Goal: Transaction & Acquisition: Book appointment/travel/reservation

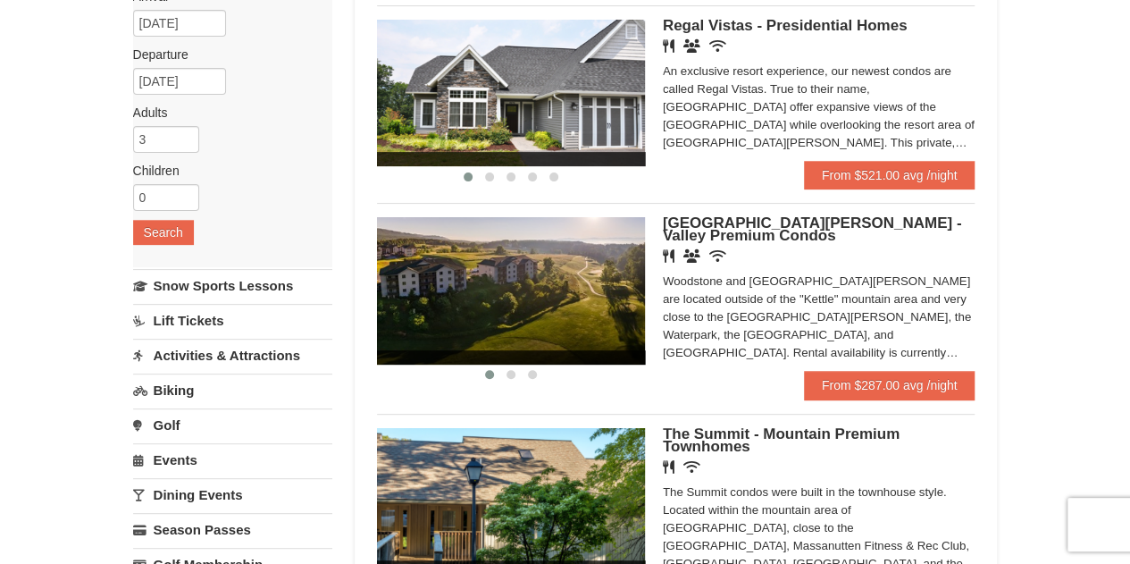
scroll to position [168, 0]
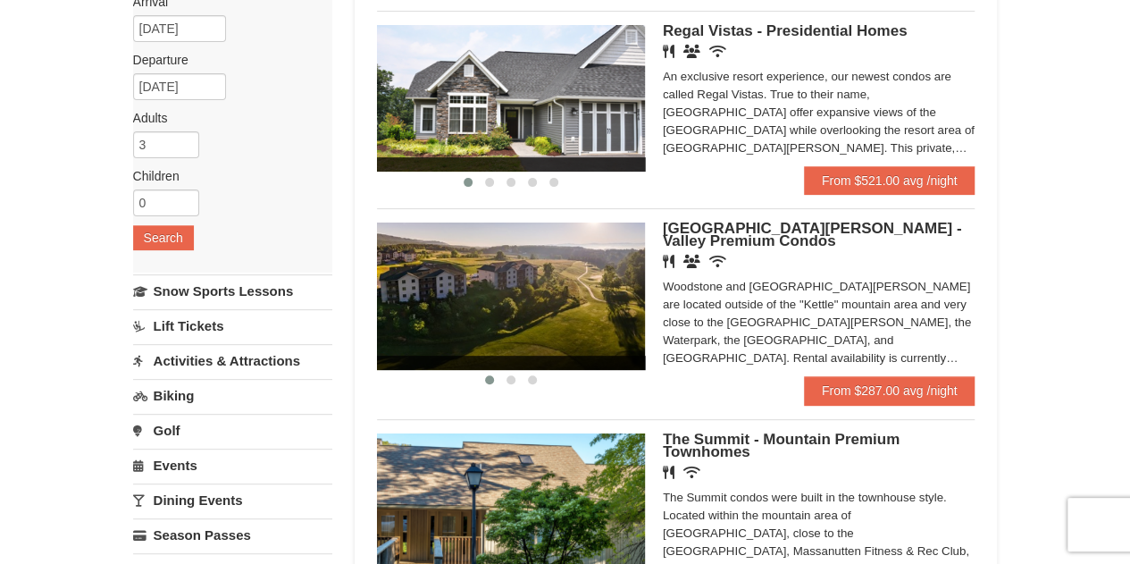
click at [608, 264] on img at bounding box center [511, 295] width 268 height 147
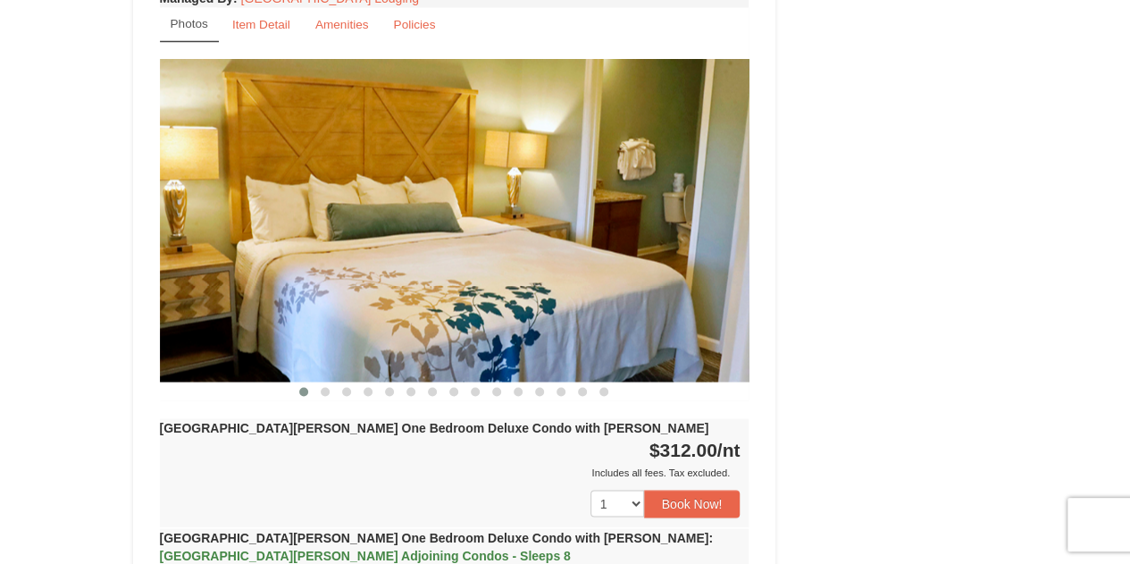
scroll to position [1442, 0]
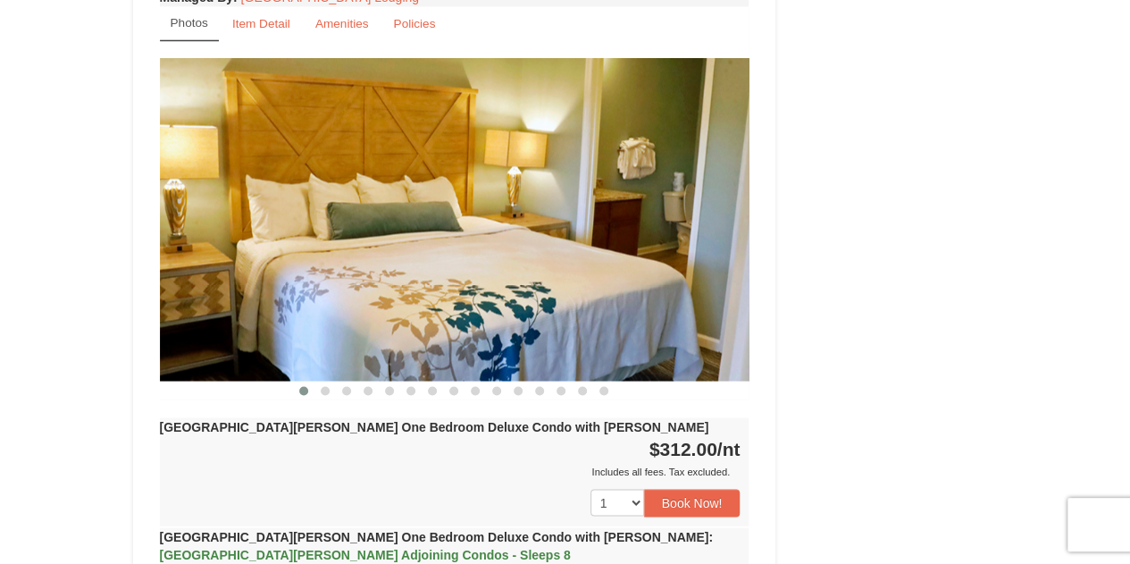
click at [689, 212] on img at bounding box center [455, 219] width 590 height 323
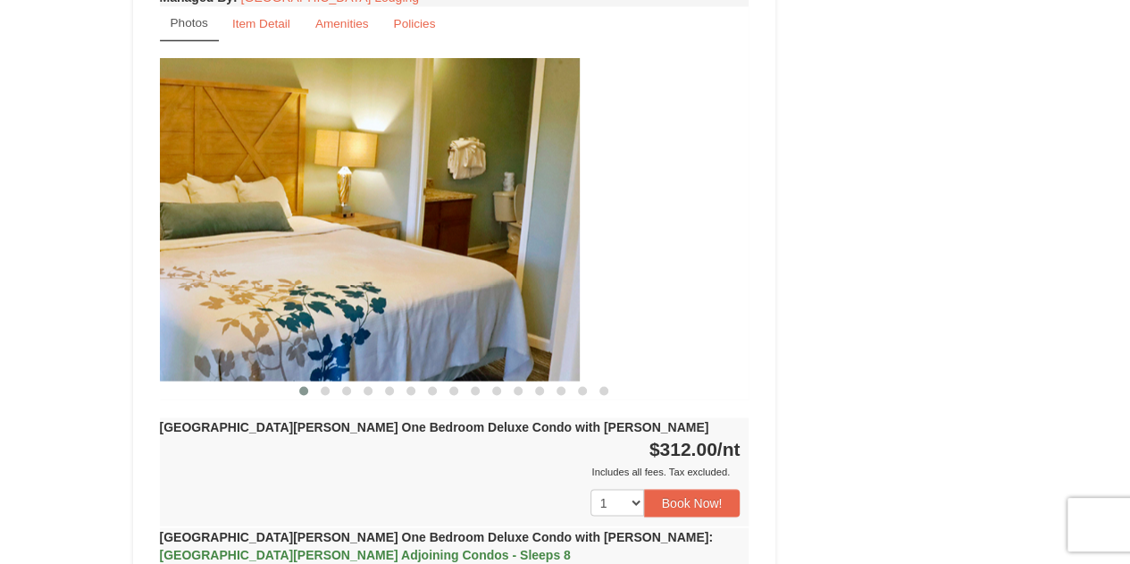
drag, startPoint x: 705, startPoint y: 214, endPoint x: 533, endPoint y: 223, distance: 172.7
click at [533, 223] on img at bounding box center [285, 219] width 590 height 323
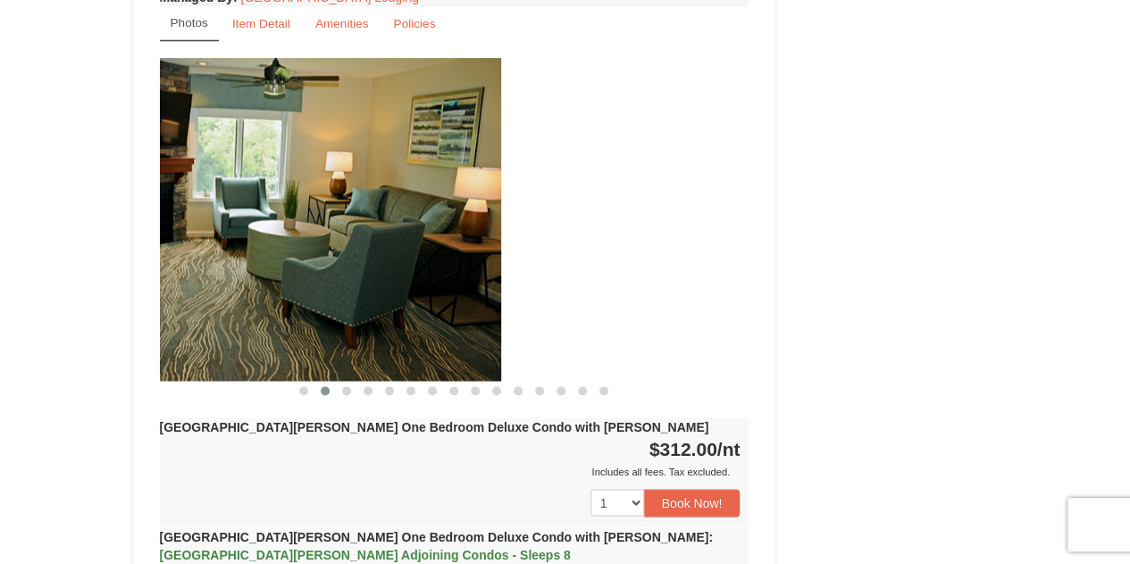
drag, startPoint x: 677, startPoint y: 219, endPoint x: 297, endPoint y: 254, distance: 382.2
click at [297, 254] on img at bounding box center [207, 219] width 590 height 323
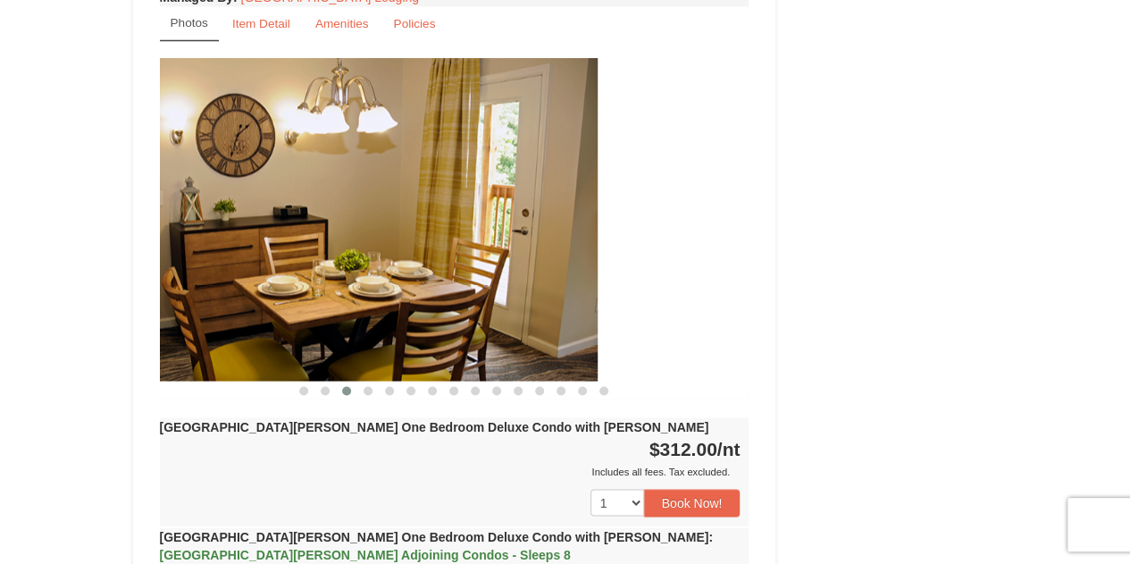
drag, startPoint x: 664, startPoint y: 230, endPoint x: 314, endPoint y: 249, distance: 350.8
click at [314, 249] on img at bounding box center [303, 219] width 590 height 323
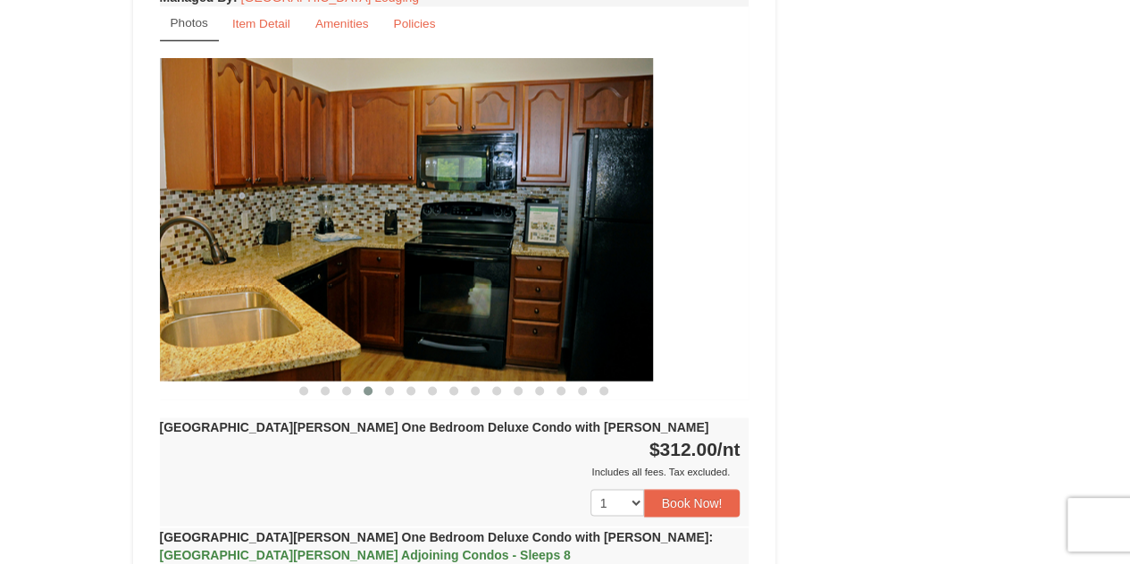
drag, startPoint x: 631, startPoint y: 225, endPoint x: 239, endPoint y: 229, distance: 391.4
click at [239, 229] on img at bounding box center [358, 219] width 590 height 323
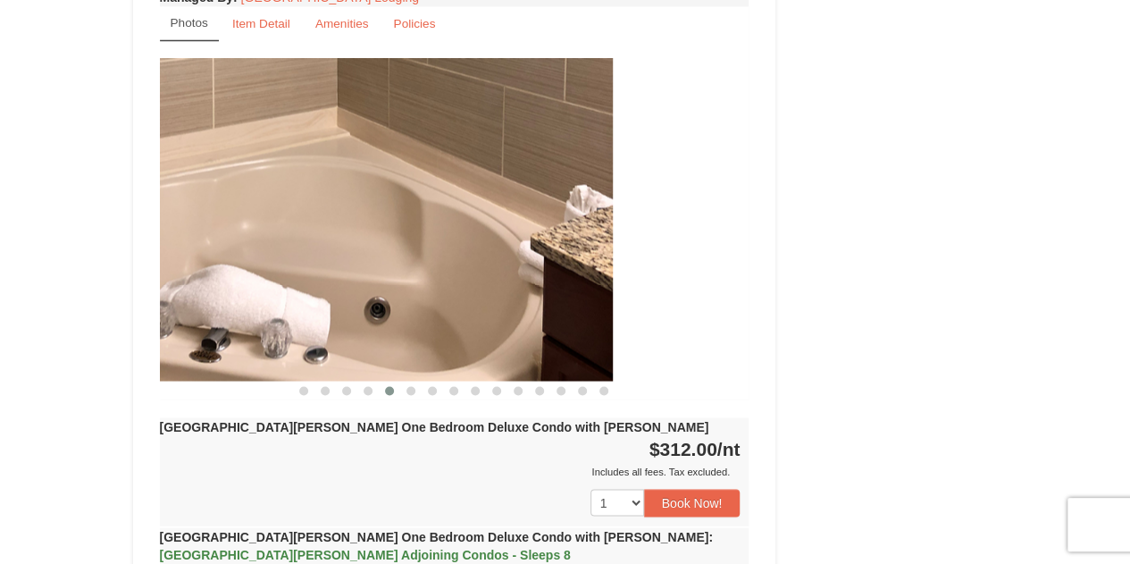
drag, startPoint x: 565, startPoint y: 223, endPoint x: 180, endPoint y: 253, distance: 386.2
click at [180, 253] on img at bounding box center [318, 219] width 590 height 323
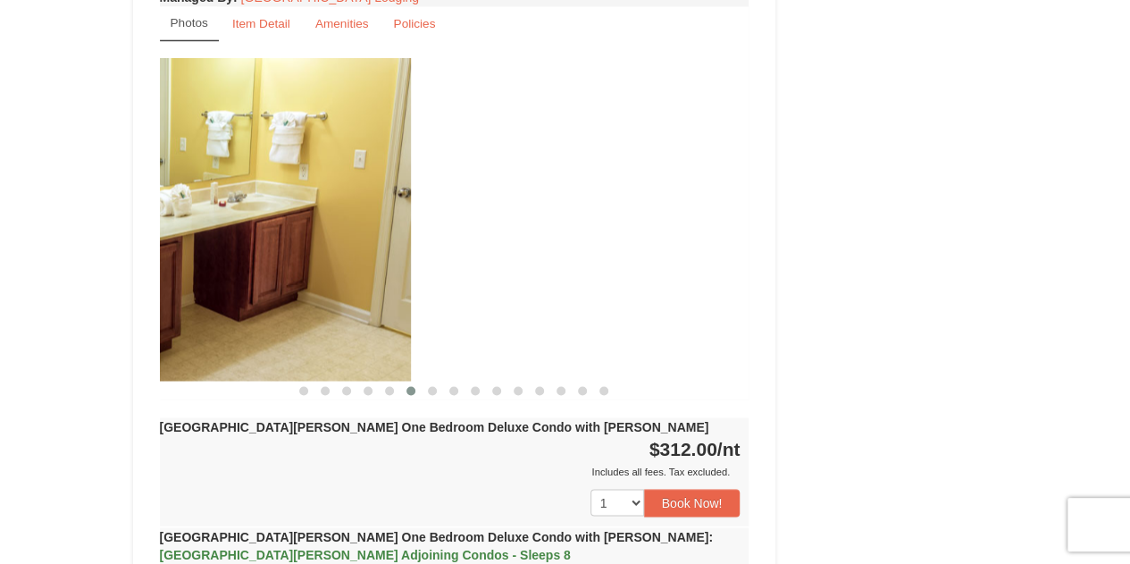
drag, startPoint x: 589, startPoint y: 261, endPoint x: 199, endPoint y: 276, distance: 389.9
click at [199, 276] on img at bounding box center [116, 219] width 590 height 323
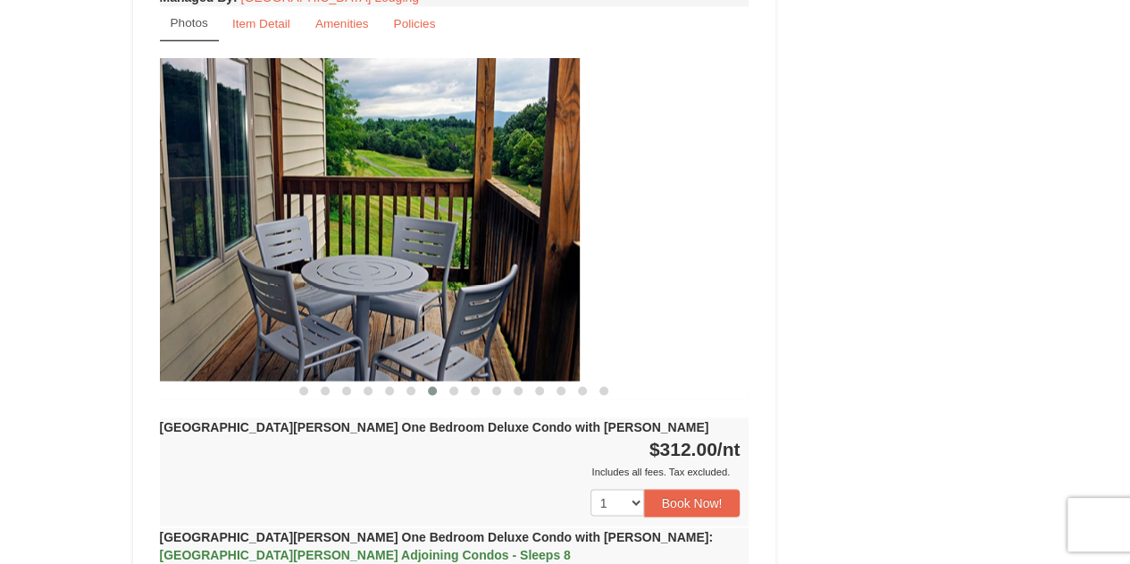
drag, startPoint x: 590, startPoint y: 253, endPoint x: 197, endPoint y: 267, distance: 393.4
click at [197, 267] on img at bounding box center [285, 219] width 590 height 323
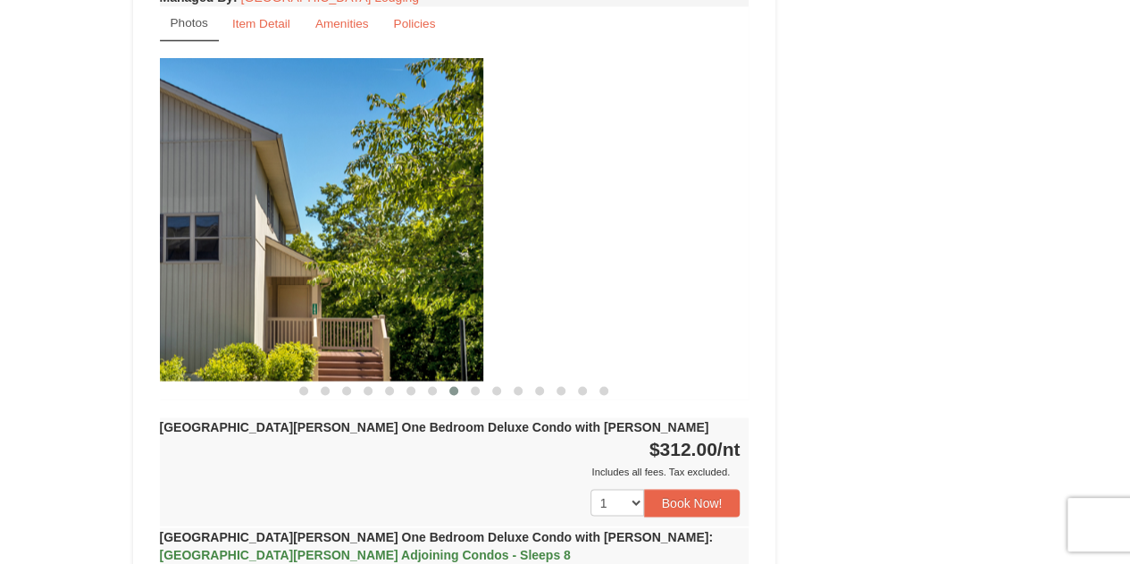
drag, startPoint x: 579, startPoint y: 220, endPoint x: 237, endPoint y: 224, distance: 342.3
click at [237, 224] on img at bounding box center [189, 219] width 590 height 323
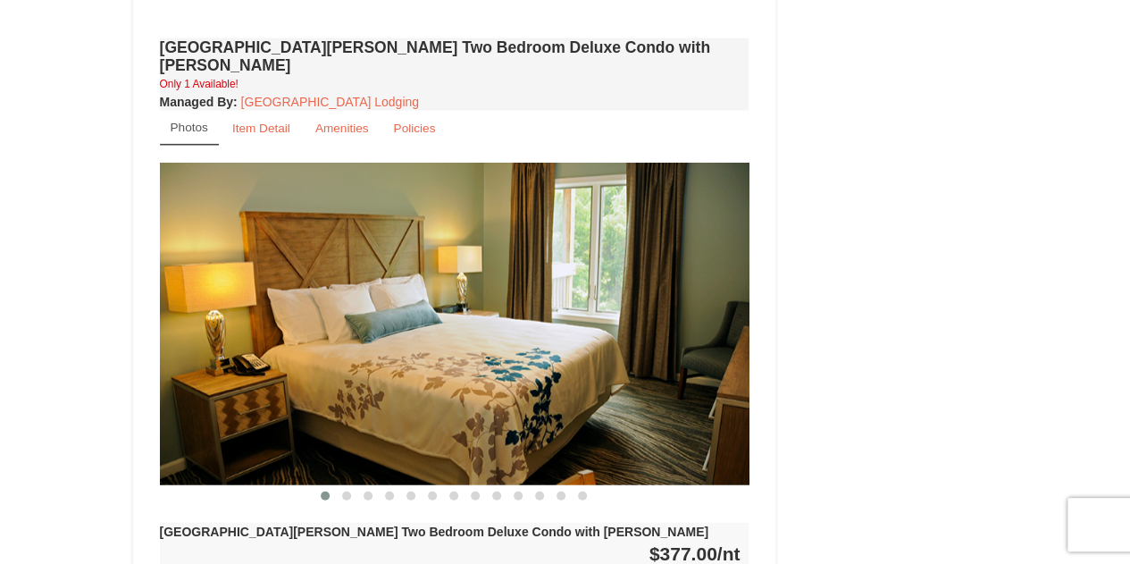
scroll to position [2122, 0]
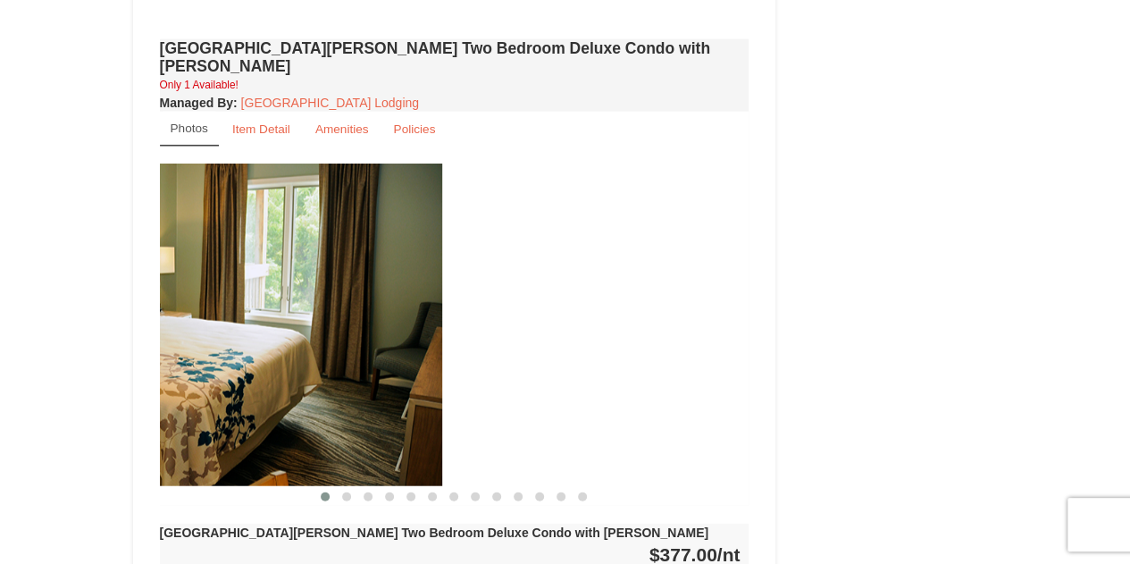
drag, startPoint x: 546, startPoint y: 237, endPoint x: 191, endPoint y: 246, distance: 354.8
click at [191, 246] on img at bounding box center [148, 325] width 590 height 323
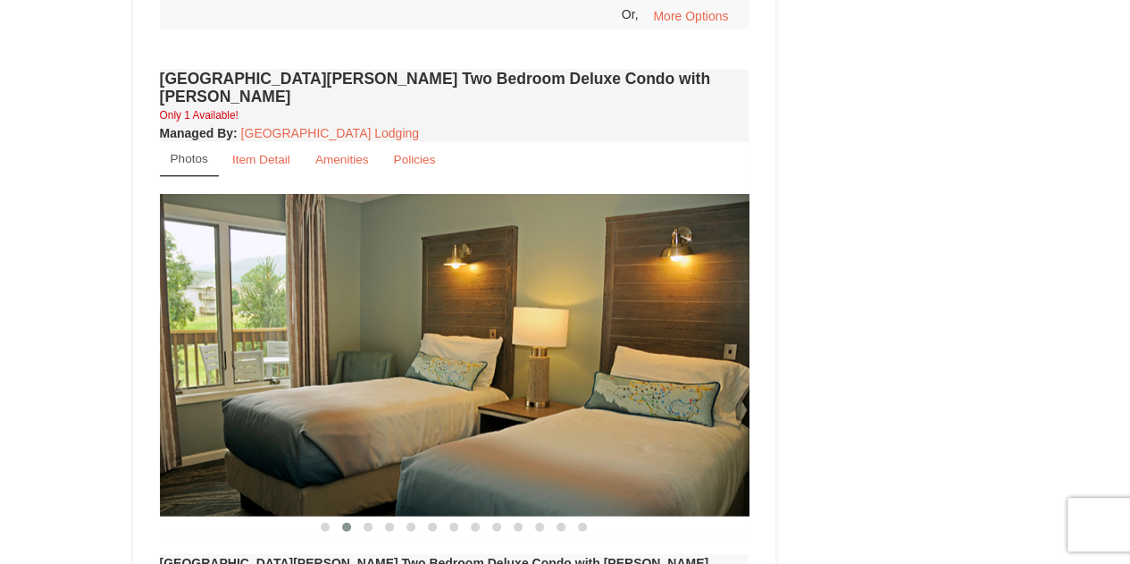
scroll to position [2090, 0]
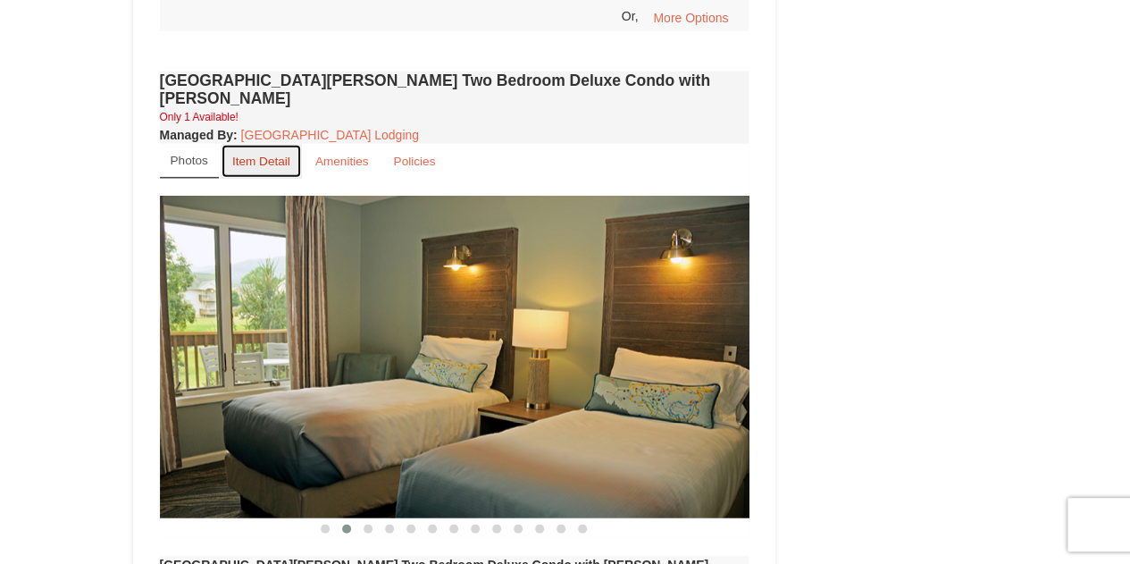
click at [266, 144] on link "Item Detail" at bounding box center [261, 161] width 81 height 35
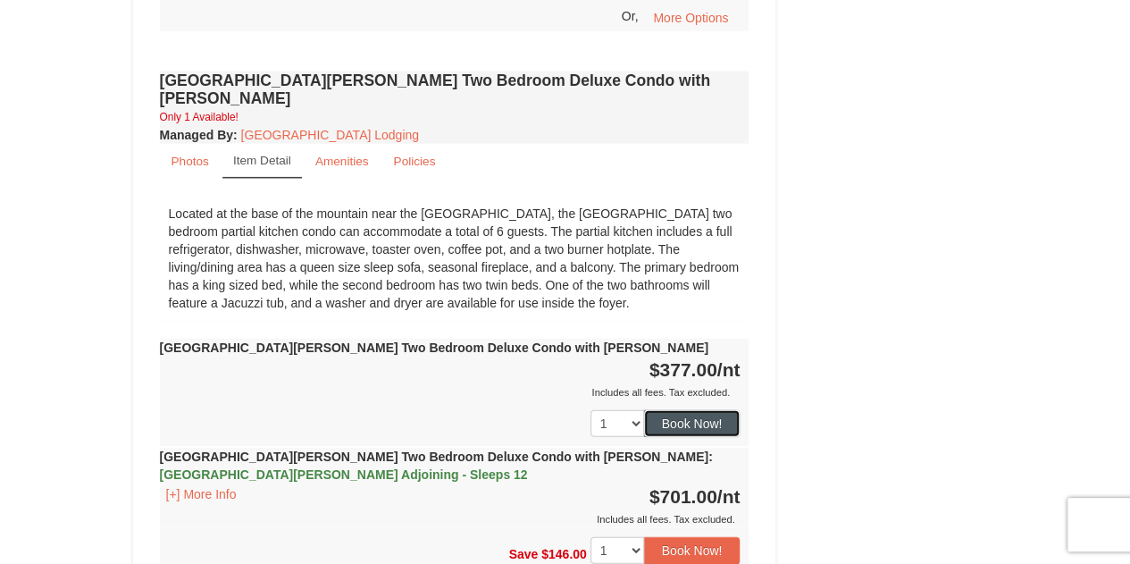
click at [685, 410] on button "Book Now!" at bounding box center [692, 423] width 97 height 27
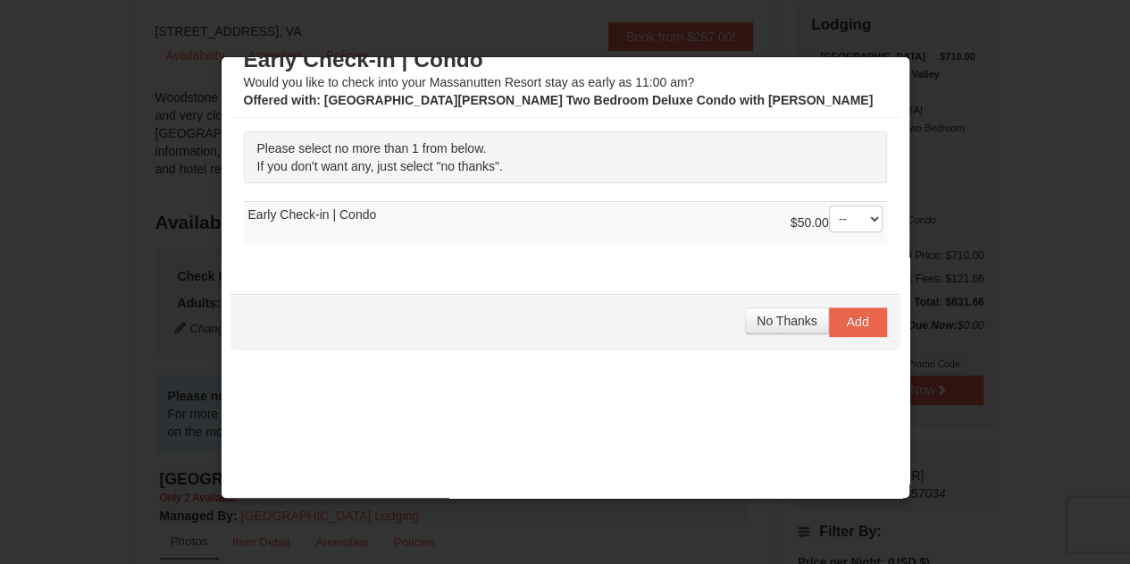
scroll to position [0, 0]
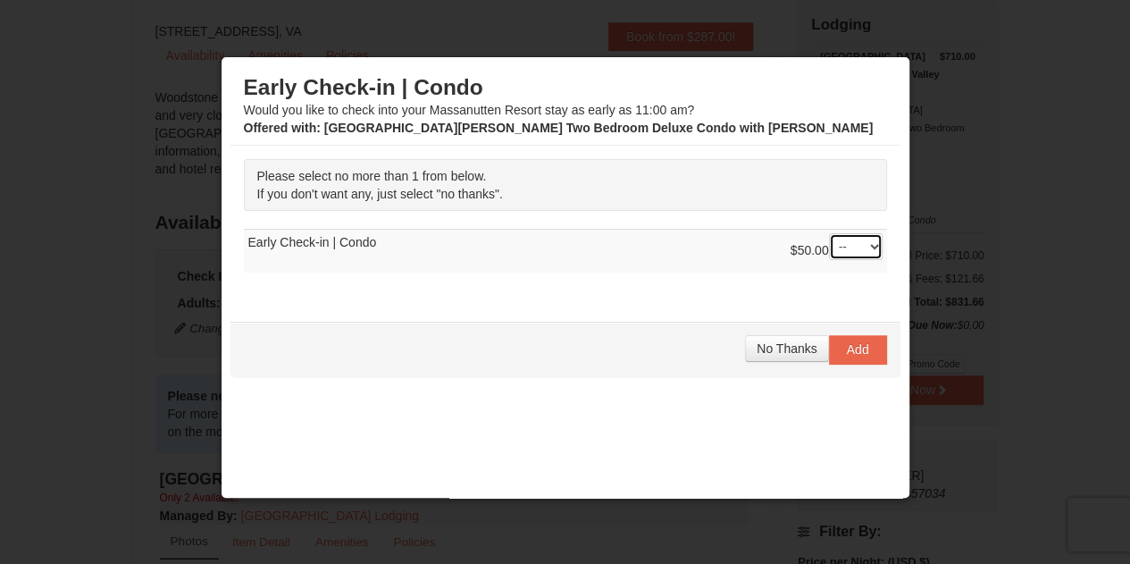
click at [857, 242] on select "-- 01" at bounding box center [856, 246] width 54 height 27
select select "1"
click at [829, 233] on select "-- 01" at bounding box center [856, 246] width 54 height 27
click at [847, 351] on span "Add" at bounding box center [858, 349] width 22 height 14
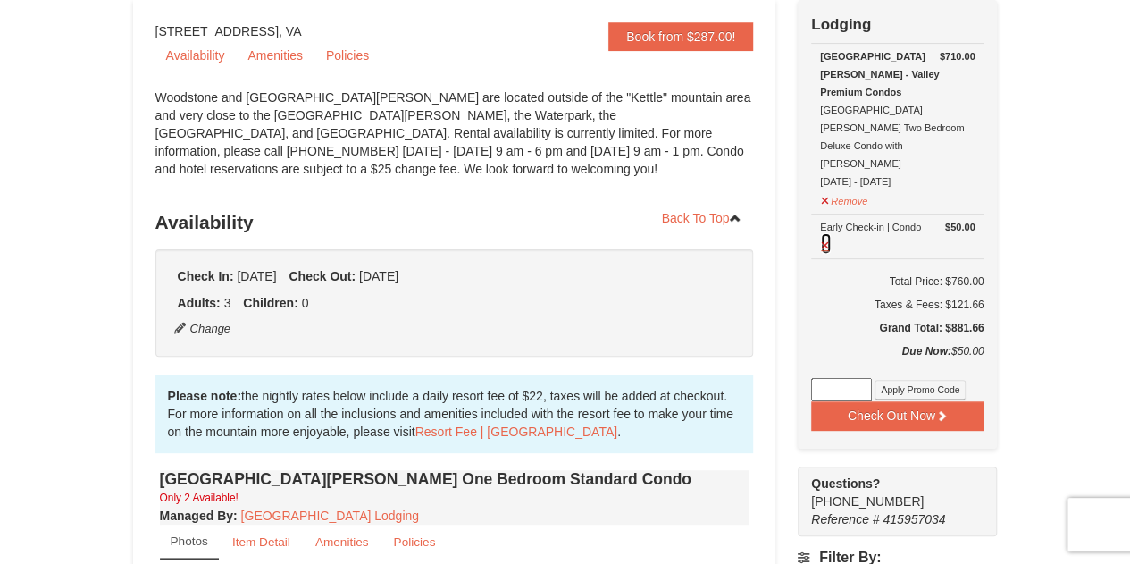
click at [824, 232] on button at bounding box center [826, 243] width 12 height 22
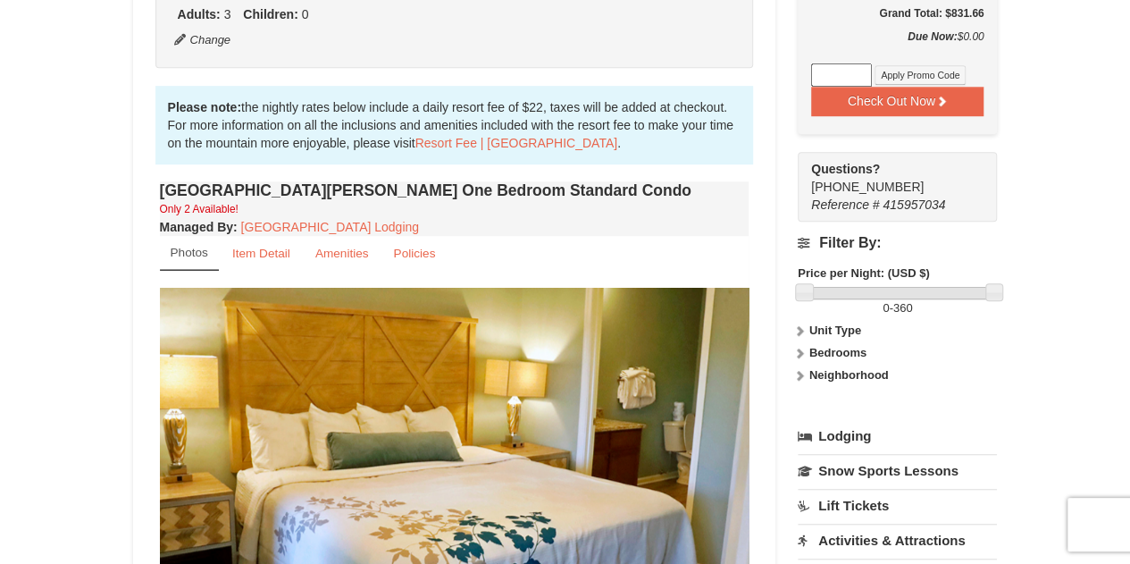
scroll to position [464, 0]
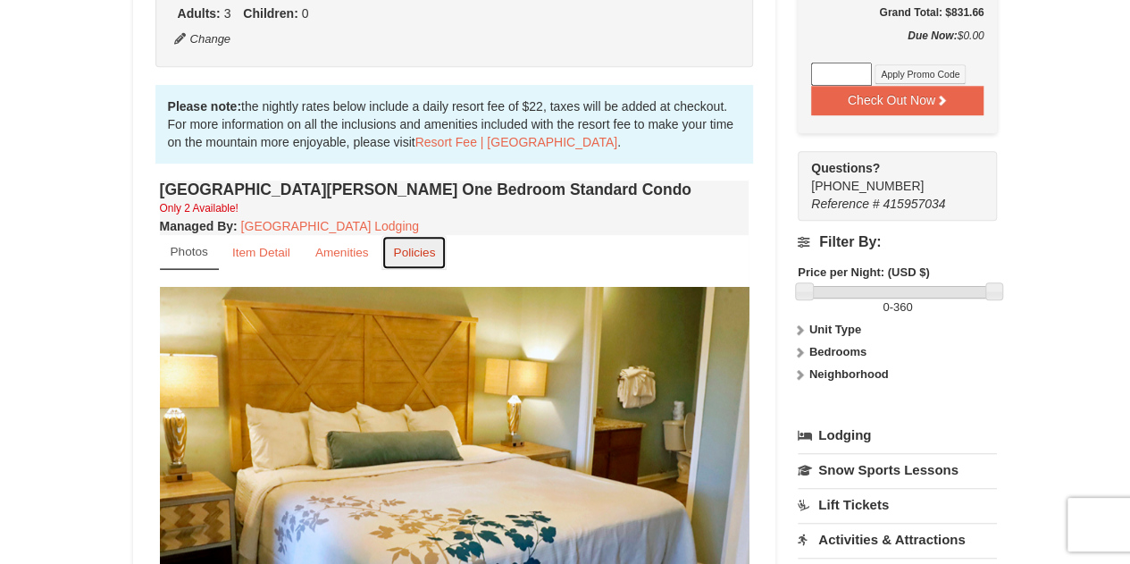
click at [422, 264] on link "Policies" at bounding box center [414, 252] width 65 height 35
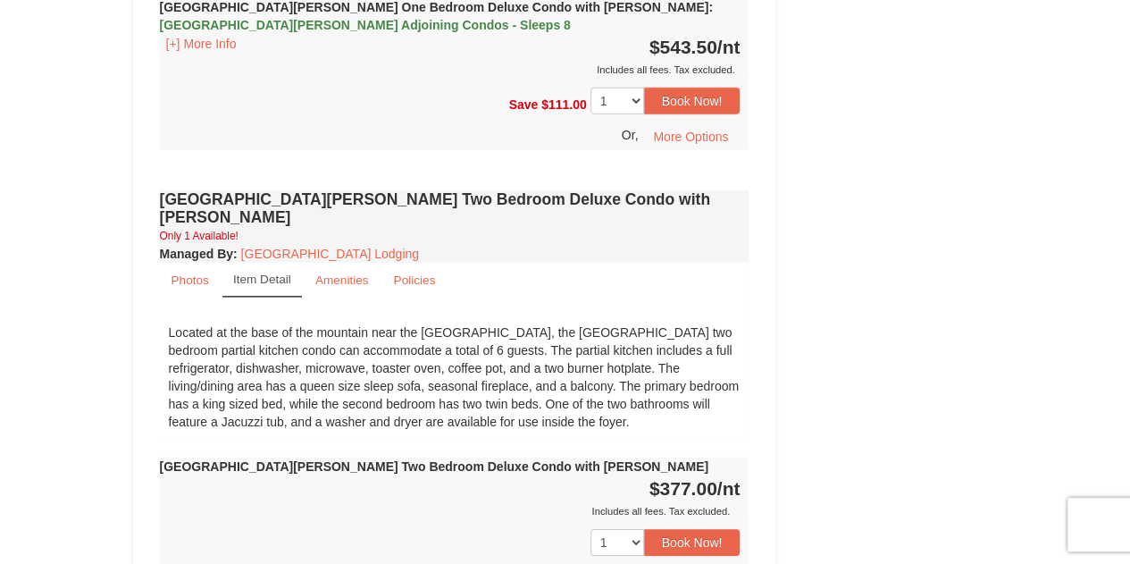
scroll to position [2496, 0]
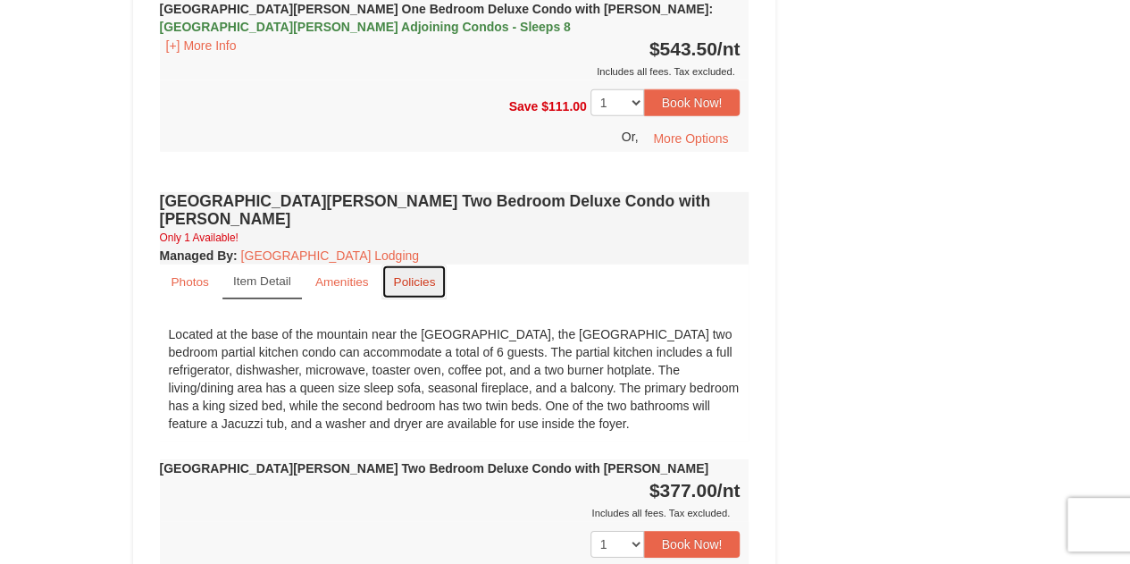
click at [441, 264] on link "Policies" at bounding box center [414, 281] width 65 height 35
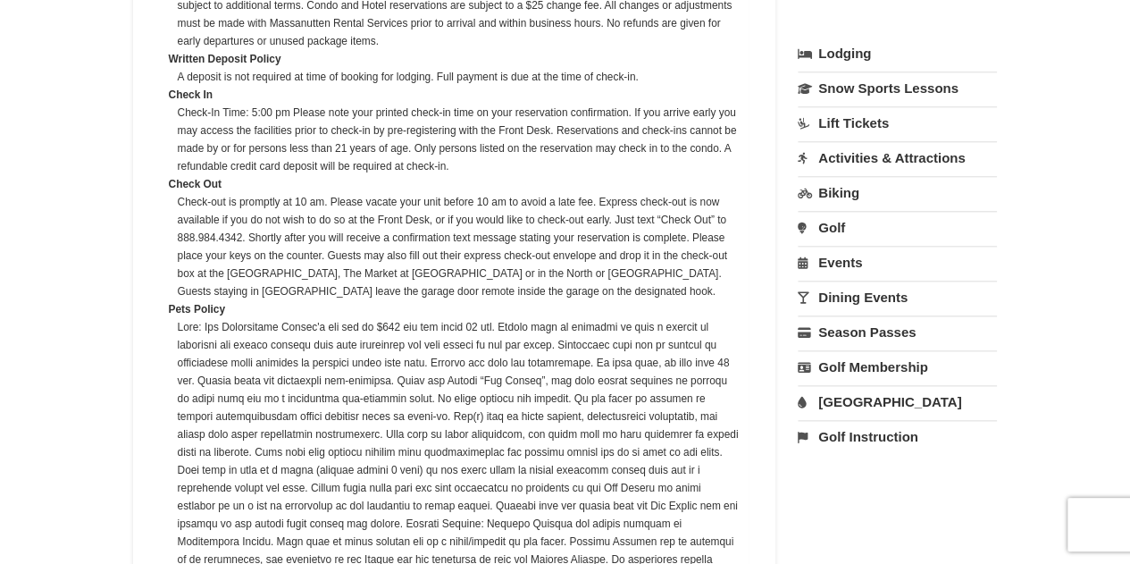
scroll to position [842, 0]
